Goal: Task Accomplishment & Management: Manage account settings

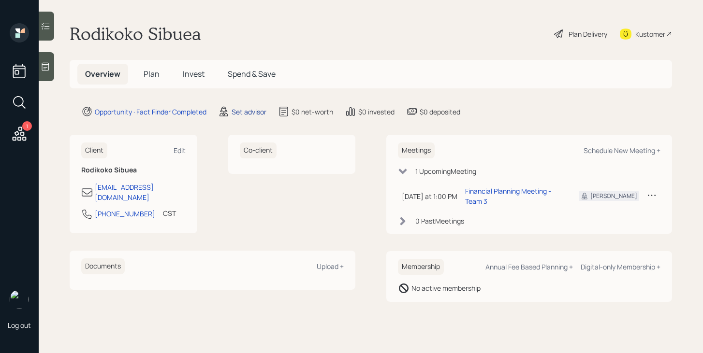
click at [246, 111] on div "Set advisor" at bounding box center [249, 112] width 35 height 10
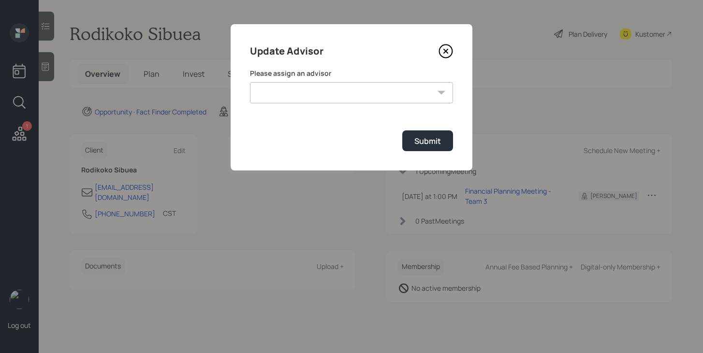
click at [299, 88] on select "[PERSON_NAME] [PERSON_NAME] End [PERSON_NAME] [PERSON_NAME] [PERSON_NAME] [PERS…" at bounding box center [351, 92] width 203 height 21
select select "bffa7908-1b2a-4c79-9bb6-f0ec9aed22d3"
click at [250, 82] on select "Jonah Coleman Tyler End James DiStasi Treva Nostdahl Eric Schwartz Aleksandra S…" at bounding box center [351, 92] width 203 height 21
click at [432, 140] on div "Submit" at bounding box center [427, 141] width 27 height 11
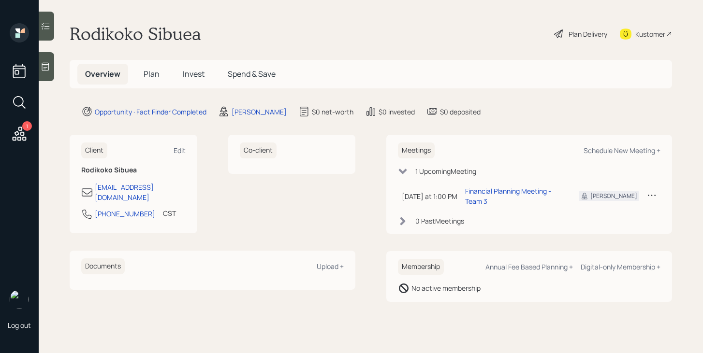
click at [26, 129] on div "1" at bounding box center [27, 126] width 10 height 10
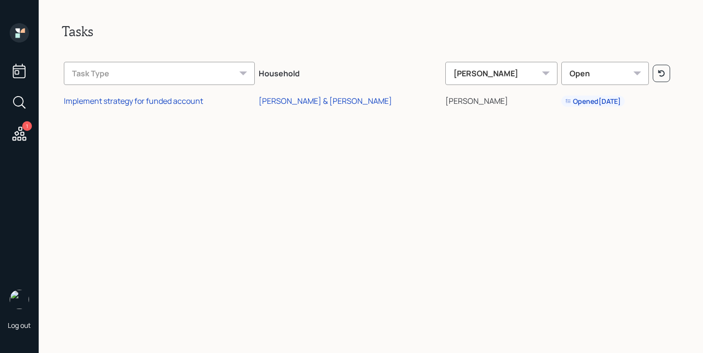
click at [308, 107] on td "[PERSON_NAME] & [PERSON_NAME]" at bounding box center [350, 100] width 187 height 22
click at [311, 101] on div "[PERSON_NAME] & [PERSON_NAME]" at bounding box center [325, 101] width 133 height 11
